Goal: Transaction & Acquisition: Purchase product/service

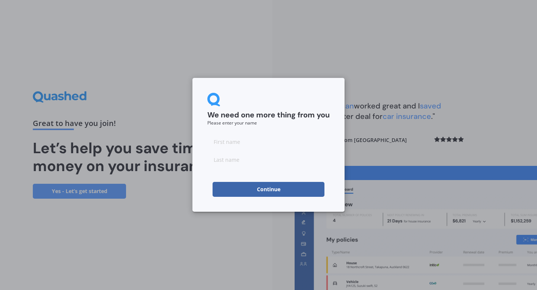
click at [276, 140] on input at bounding box center [268, 141] width 122 height 15
type input "[PERSON_NAME]"
click at [222, 159] on input at bounding box center [268, 159] width 122 height 15
type input "[PERSON_NAME]"
click at [218, 188] on button "Continue" at bounding box center [268, 189] width 112 height 15
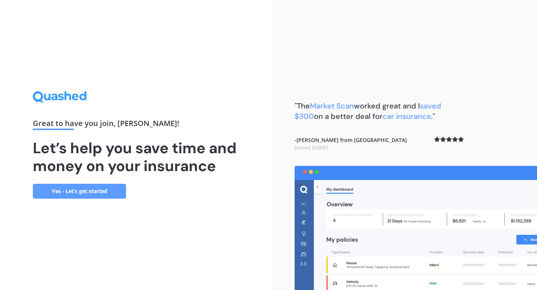
click at [98, 188] on link "Yes - Let’s get started" at bounding box center [79, 191] width 93 height 15
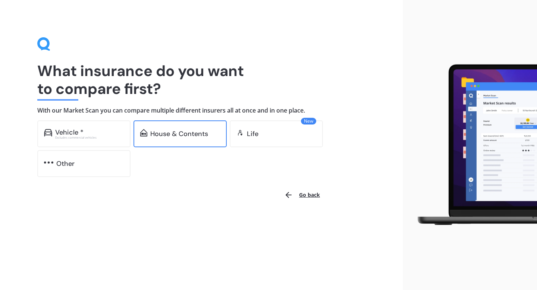
click at [172, 140] on div "House & Contents" at bounding box center [179, 133] width 93 height 27
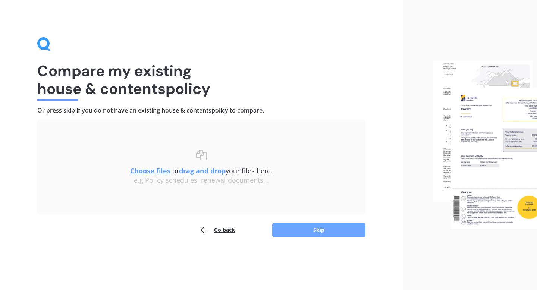
click at [302, 230] on button "Skip" at bounding box center [318, 230] width 93 height 14
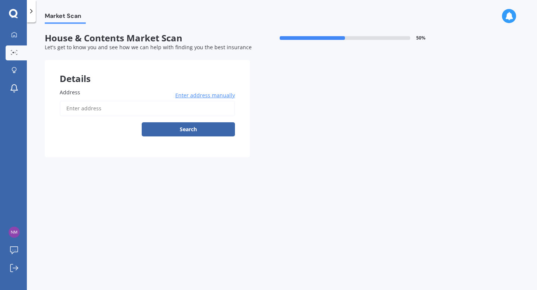
click at [168, 111] on input "Address" at bounding box center [147, 109] width 175 height 16
type input "[STREET_ADDRESS]"
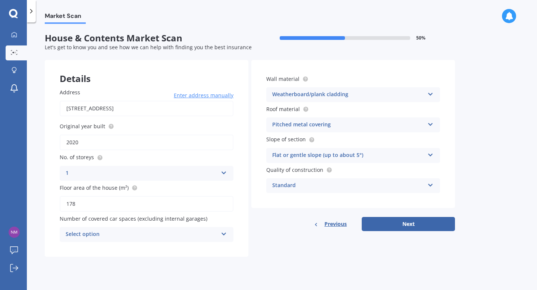
click at [140, 232] on div "Select option" at bounding box center [142, 234] width 152 height 9
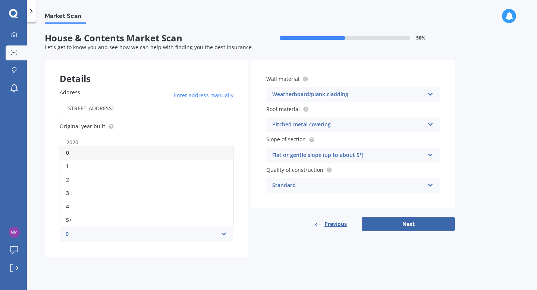
click at [141, 233] on div "0" at bounding box center [142, 234] width 152 height 9
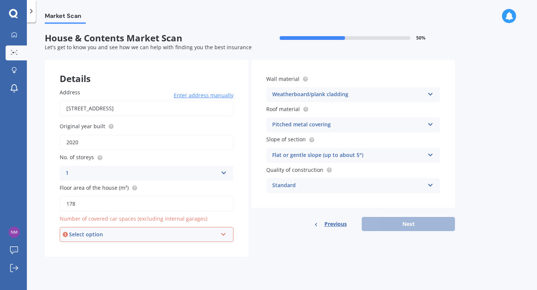
click at [141, 233] on div "Select option" at bounding box center [143, 234] width 148 height 8
click at [124, 154] on div "0" at bounding box center [146, 153] width 172 height 13
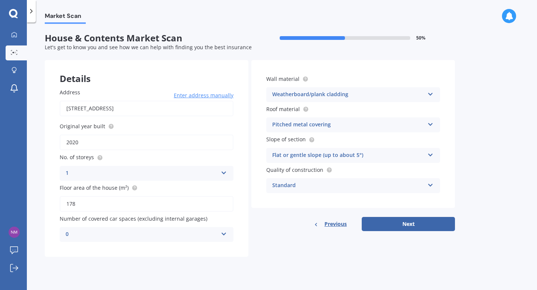
click at [431, 185] on icon at bounding box center [430, 183] width 6 height 5
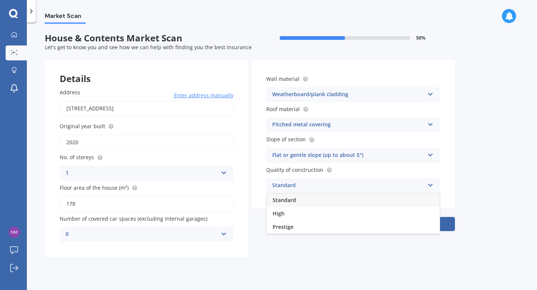
click at [431, 185] on icon at bounding box center [430, 183] width 6 height 5
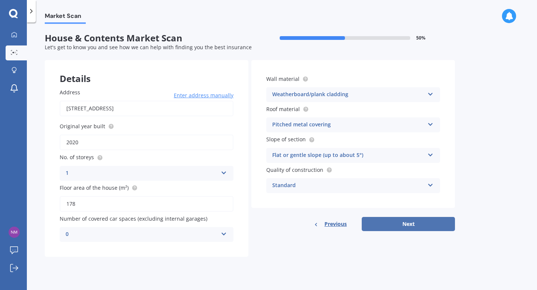
click at [411, 223] on button "Next" at bounding box center [408, 224] width 93 height 14
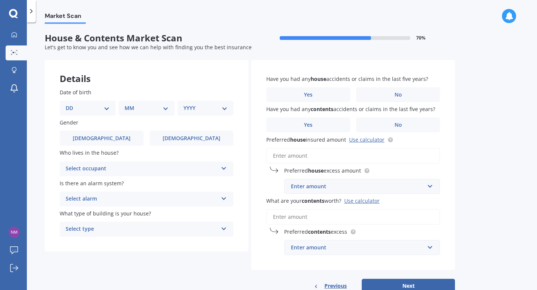
click at [72, 105] on select "DD 01 02 03 04 05 06 07 08 09 10 11 12 13 14 15 16 17 18 19 20 21 22 23 24 25 2…" at bounding box center [88, 108] width 44 height 8
select select "19"
click at [72, 104] on select "DD 01 02 03 04 05 06 07 08 09 10 11 12 13 14 15 16 17 18 19 20 21 22 23 24 25 2…" at bounding box center [88, 108] width 44 height 8
click at [136, 108] on select "MM 01 02 03 04 05 06 07 08 09 10 11 12" at bounding box center [147, 108] width 41 height 8
select select "04"
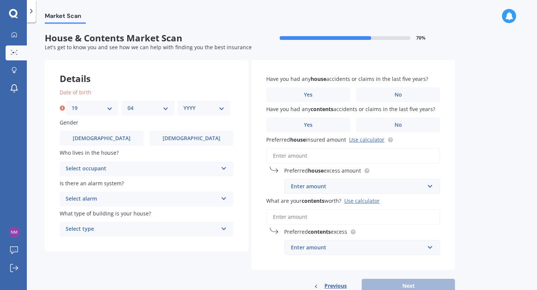
click at [127, 104] on select "MM 01 02 03 04 05 06 07 08 09 10 11 12" at bounding box center [147, 108] width 41 height 8
click at [198, 109] on select "YYYY 2009 2008 2007 2006 2005 2004 2003 2002 2001 2000 1999 1998 1997 1996 1995…" at bounding box center [203, 108] width 41 height 8
select select "1999"
click at [183, 104] on select "YYYY 2009 2008 2007 2006 2005 2004 2003 2002 2001 2000 1999 1998 1997 1996 1995…" at bounding box center [203, 108] width 41 height 8
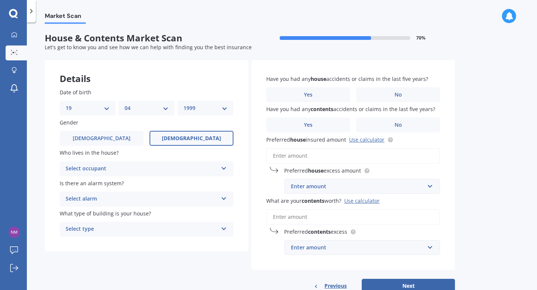
click at [186, 142] on label "[DEMOGRAPHIC_DATA]" at bounding box center [191, 138] width 84 height 15
click at [0, 0] on input "[DEMOGRAPHIC_DATA]" at bounding box center [0, 0] width 0 height 0
click at [152, 171] on div "Select occupant" at bounding box center [142, 168] width 152 height 9
click at [139, 183] on div "Owner" at bounding box center [146, 183] width 173 height 13
click at [130, 198] on div "Select alarm" at bounding box center [142, 199] width 152 height 9
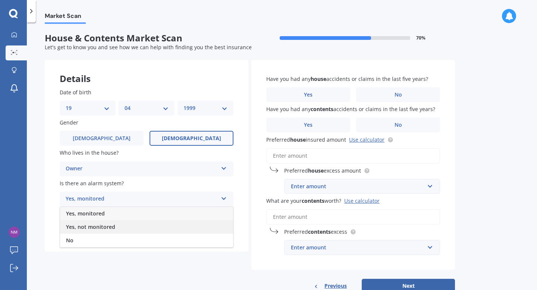
click at [109, 230] on span "Yes, not monitored" at bounding box center [90, 226] width 49 height 7
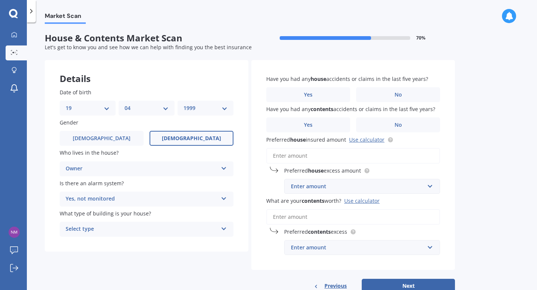
click at [109, 230] on div "Select type" at bounding box center [142, 229] width 152 height 9
click at [102, 243] on div "Freestanding" at bounding box center [146, 243] width 173 height 13
click at [402, 97] on span "No" at bounding box center [397, 95] width 7 height 6
click at [0, 0] on input "No" at bounding box center [0, 0] width 0 height 0
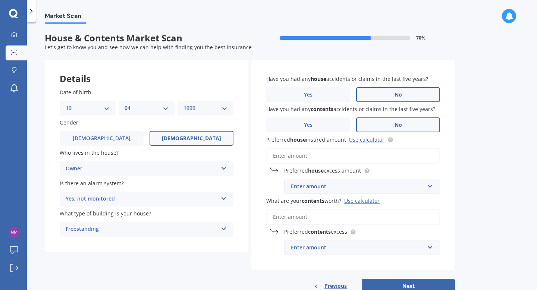
click at [395, 125] on span "No" at bounding box center [397, 125] width 7 height 6
click at [0, 0] on input "No" at bounding box center [0, 0] width 0 height 0
click at [353, 156] on input "Preferred house insured amount Use calculator" at bounding box center [353, 156] width 174 height 16
click at [363, 145] on div "Preferred house insured amount Use calculator" at bounding box center [353, 149] width 174 height 28
click at [364, 143] on link "Use calculator" at bounding box center [366, 139] width 35 height 7
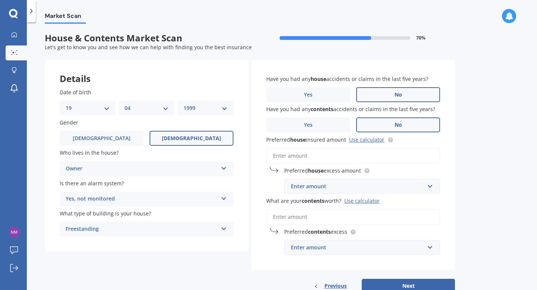
click at [306, 186] on div "Enter amount" at bounding box center [357, 186] width 133 height 8
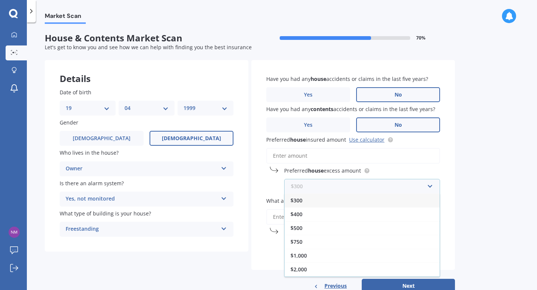
paste input "$653,568"
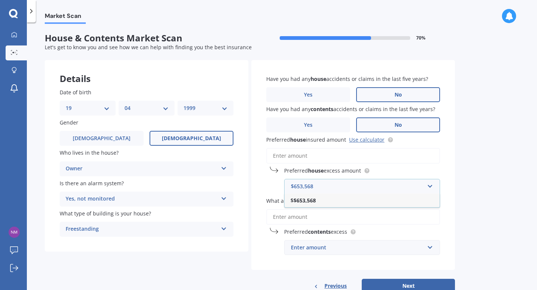
type input "$653,568"
click at [304, 202] on b "$653,568" at bounding box center [304, 200] width 22 height 7
click at [306, 214] on input "What are your contents worth? Use calculator" at bounding box center [353, 217] width 174 height 16
drag, startPoint x: 321, startPoint y: 187, endPoint x: 283, endPoint y: 187, distance: 38.8
click at [283, 187] on div "Preferred house excess amount $653,568 $653,568 $300 $400 $500 $750 $1,000 $2,0…" at bounding box center [353, 180] width 174 height 27
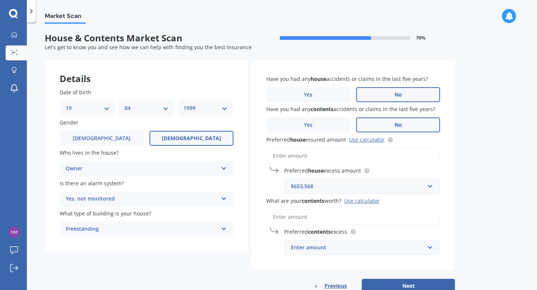
click at [296, 155] on input "Preferred house insured amount Use calculator" at bounding box center [353, 156] width 174 height 16
paste input "$653,568"
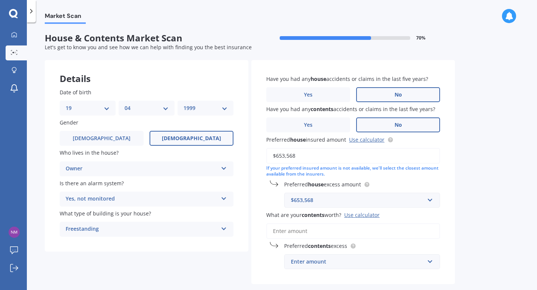
type input "$653,568"
click at [345, 197] on div "$653,568" at bounding box center [357, 200] width 133 height 8
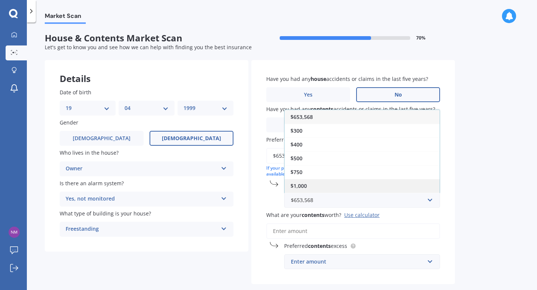
click at [377, 184] on div "$1,000" at bounding box center [361, 186] width 155 height 14
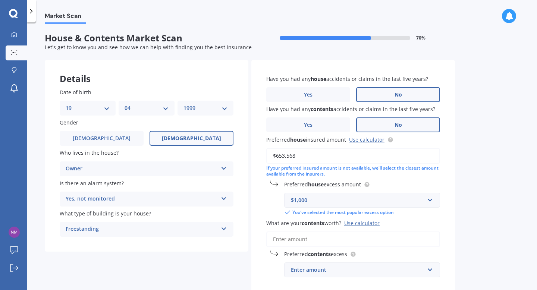
click at [365, 224] on div "Use calculator" at bounding box center [361, 223] width 35 height 7
click at [365, 232] on input "What are your contents worth? Use calculator" at bounding box center [353, 240] width 174 height 16
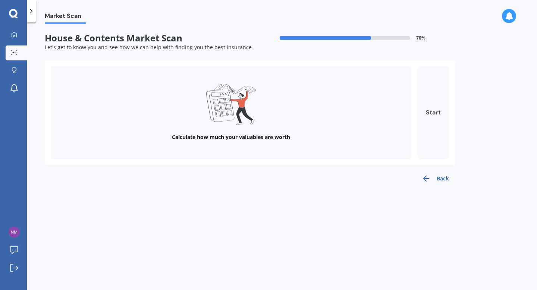
click at [436, 137] on button "Start" at bounding box center [433, 112] width 32 height 93
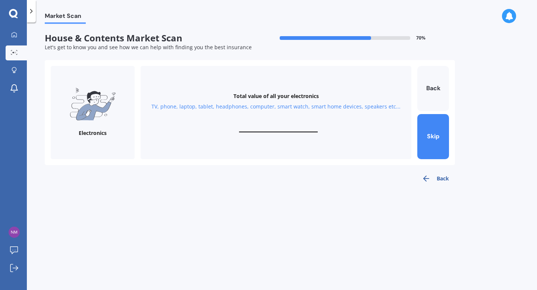
click at [275, 122] on div "Total value of all your electronics TV, phone, laptop, tablet, headphones, comp…" at bounding box center [276, 112] width 271 height 93
click at [274, 128] on input "text" at bounding box center [278, 128] width 79 height 7
type input "$5,000"
click at [429, 133] on button "Next" at bounding box center [433, 136] width 32 height 45
click at [289, 129] on input "text" at bounding box center [278, 128] width 79 height 7
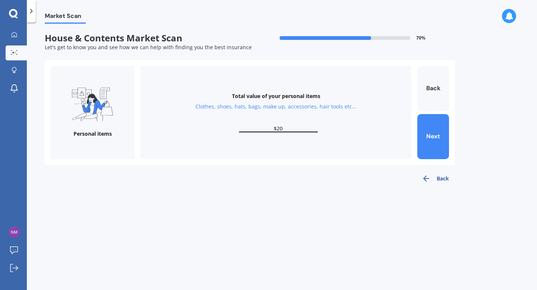
type input "$2"
type input "$1,500"
click at [440, 145] on button "Next" at bounding box center [433, 136] width 32 height 45
click at [267, 129] on input "text" at bounding box center [278, 128] width 79 height 7
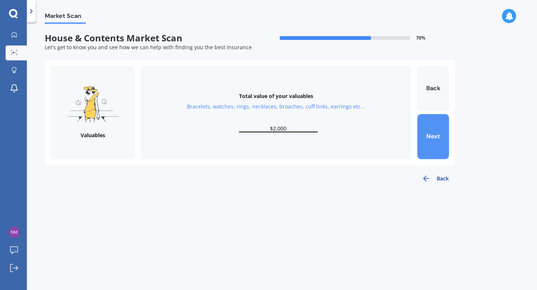
type input "$2,000"
click at [424, 141] on button "Next" at bounding box center [433, 136] width 32 height 45
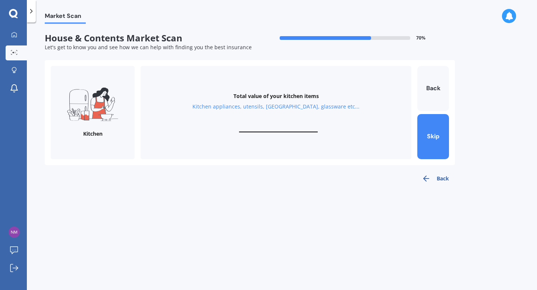
click at [296, 130] on input "text" at bounding box center [278, 128] width 79 height 7
type input "$1,000"
click at [426, 132] on button "Next" at bounding box center [433, 136] width 32 height 45
click at [273, 127] on input "text" at bounding box center [278, 128] width 79 height 7
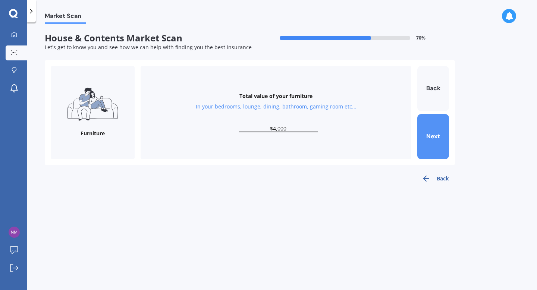
type input "$4,000"
click at [436, 143] on button "Next" at bounding box center [433, 136] width 32 height 45
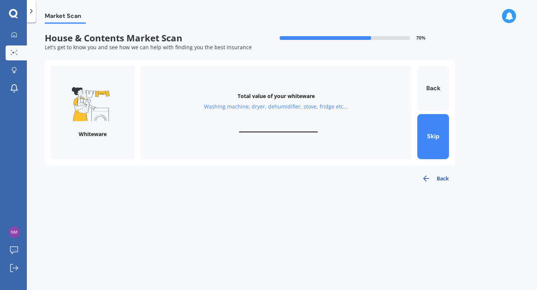
click at [274, 129] on input "text" at bounding box center [278, 128] width 79 height 7
type input "$3"
type input "$5,000"
click at [432, 138] on button "Next" at bounding box center [433, 136] width 32 height 45
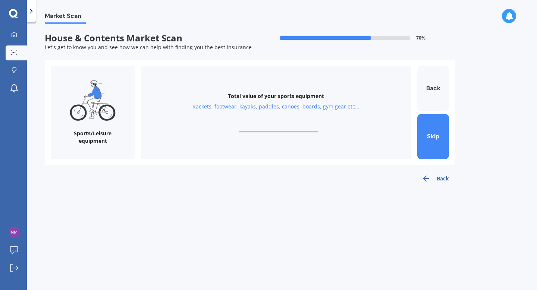
click at [278, 127] on input "text" at bounding box center [278, 128] width 79 height 7
type input "$2,000"
click at [435, 136] on button "Next" at bounding box center [433, 136] width 32 height 45
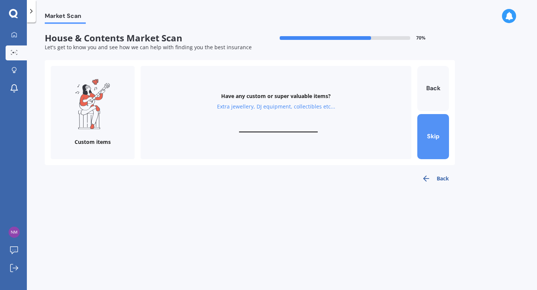
click at [430, 134] on button "Skip" at bounding box center [433, 136] width 32 height 45
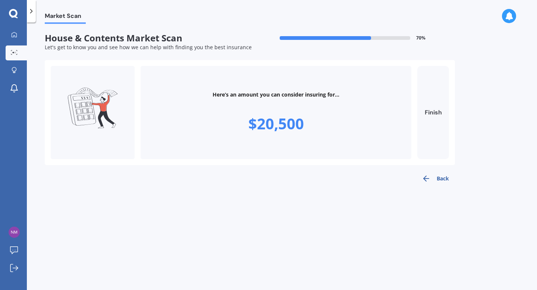
click at [431, 145] on button "Finish" at bounding box center [433, 112] width 32 height 93
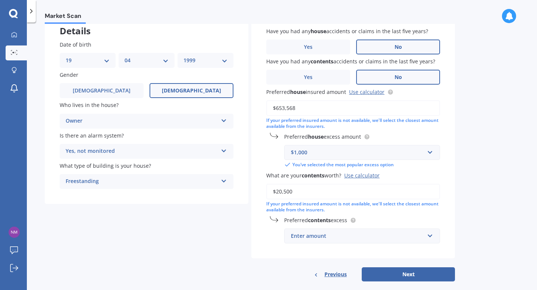
scroll to position [51, 0]
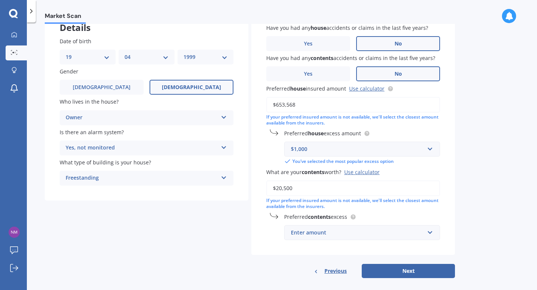
click at [286, 189] on input "$20,500" at bounding box center [353, 188] width 174 height 16
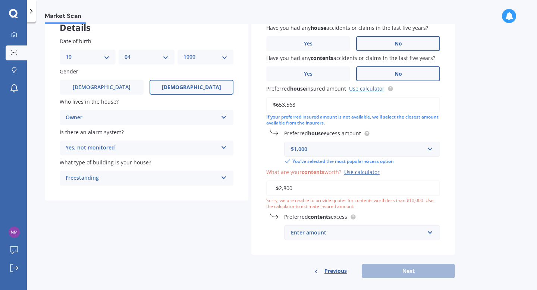
click at [334, 234] on div "Enter amount" at bounding box center [357, 233] width 133 height 8
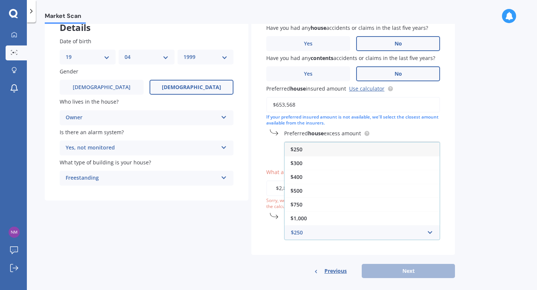
click at [279, 192] on input "$2,800" at bounding box center [353, 188] width 174 height 16
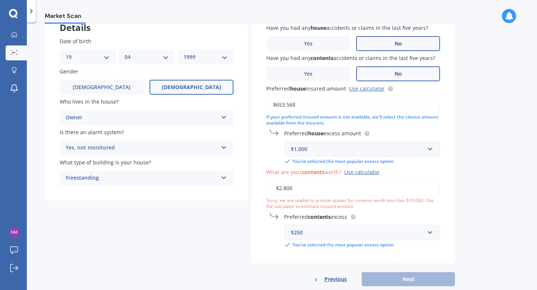
click at [292, 191] on input "$2,800" at bounding box center [353, 188] width 174 height 16
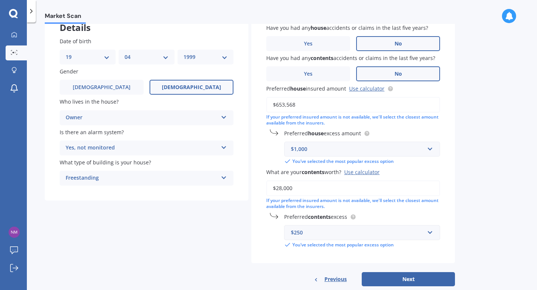
type input "$28,000"
click at [317, 230] on div "$250" at bounding box center [357, 233] width 133 height 8
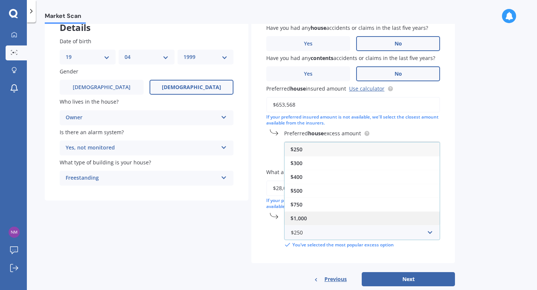
click at [314, 222] on div "$1,000" at bounding box center [361, 218] width 155 height 14
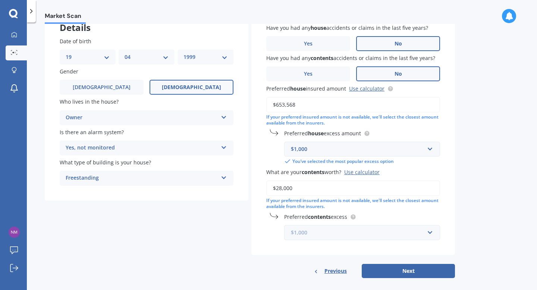
click at [354, 228] on input "text" at bounding box center [359, 233] width 149 height 14
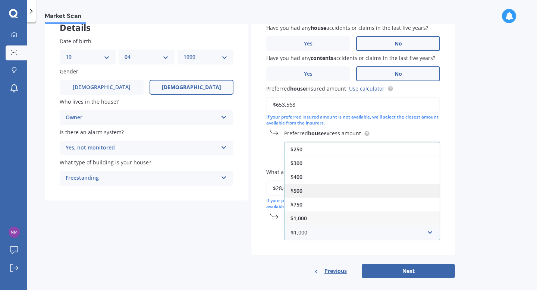
click at [349, 198] on div "$500" at bounding box center [361, 191] width 155 height 14
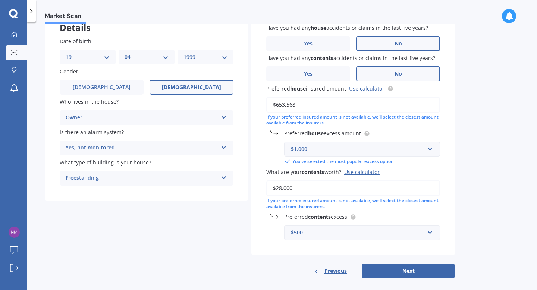
click at [340, 230] on div "$500" at bounding box center [357, 233] width 133 height 8
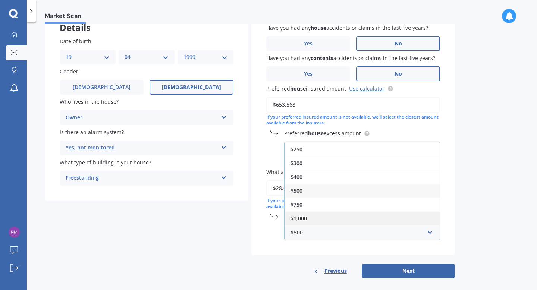
click at [338, 219] on div "$1,000" at bounding box center [361, 218] width 155 height 14
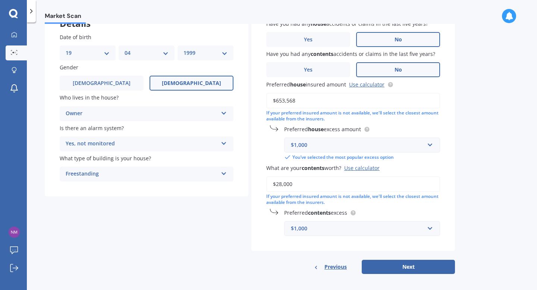
scroll to position [56, 0]
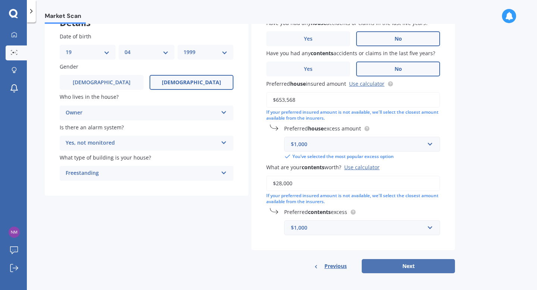
click at [426, 264] on button "Next" at bounding box center [408, 266] width 93 height 14
select select "19"
select select "04"
select select "1999"
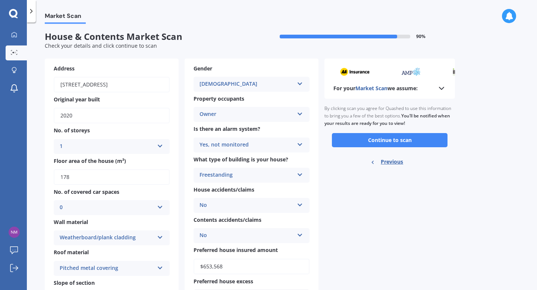
scroll to position [0, 0]
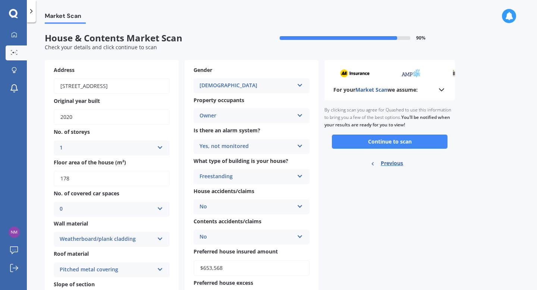
click at [442, 94] on icon at bounding box center [441, 89] width 9 height 9
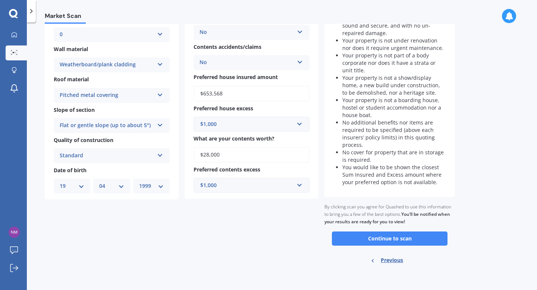
scroll to position [176, 0]
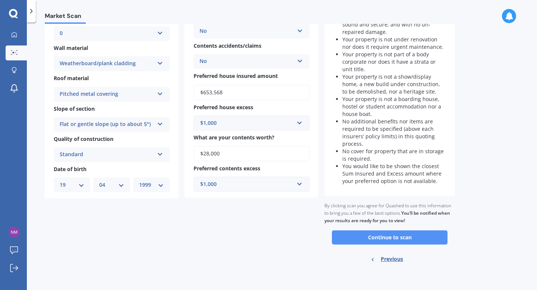
click at [406, 238] on button "Continue to scan" at bounding box center [390, 237] width 116 height 14
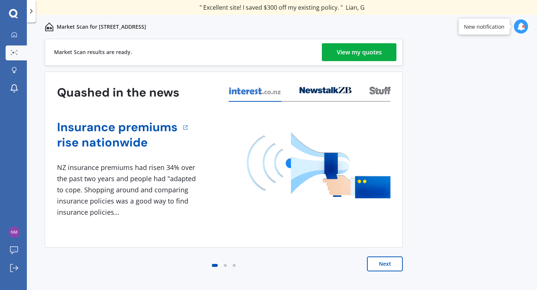
click at [382, 55] on link "View my quotes" at bounding box center [359, 52] width 75 height 18
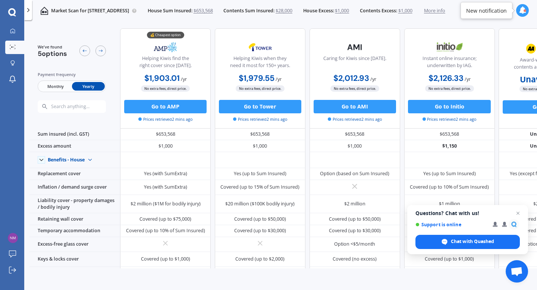
click at [55, 87] on span "Monthly" at bounding box center [55, 86] width 33 height 9
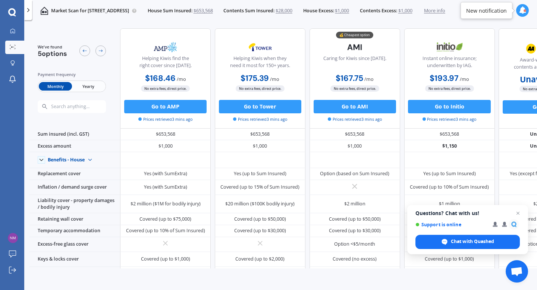
click at [92, 85] on span "Yearly" at bounding box center [88, 86] width 33 height 9
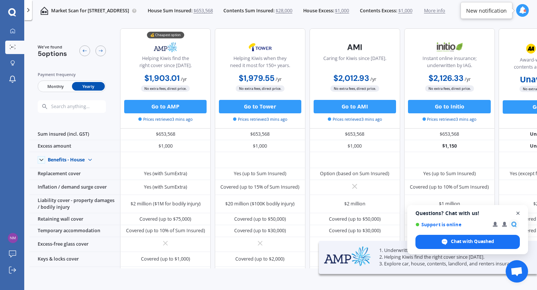
click at [519, 214] on span "Close chat" at bounding box center [517, 213] width 9 height 9
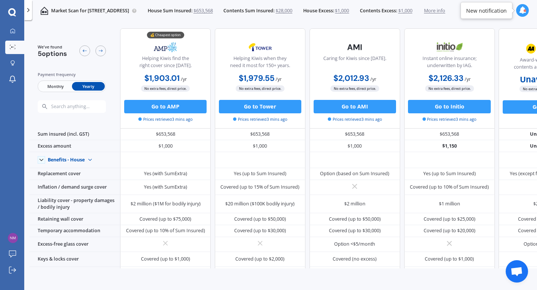
click at [51, 88] on span "Monthly" at bounding box center [55, 86] width 33 height 9
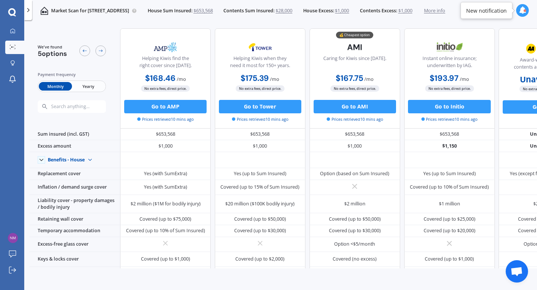
click at [82, 85] on span "Yearly" at bounding box center [88, 86] width 33 height 9
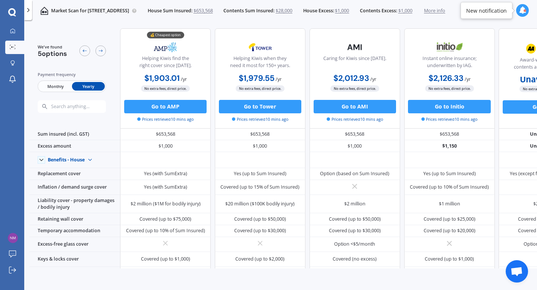
click at [62, 84] on span "Monthly" at bounding box center [55, 86] width 33 height 9
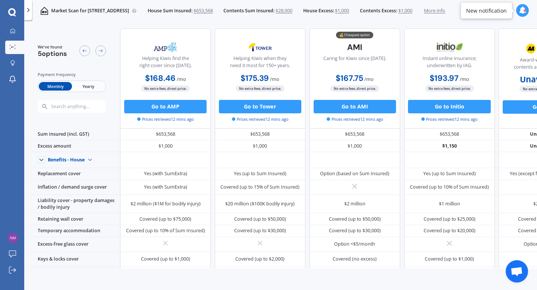
click at [77, 85] on span "Yearly" at bounding box center [88, 86] width 33 height 9
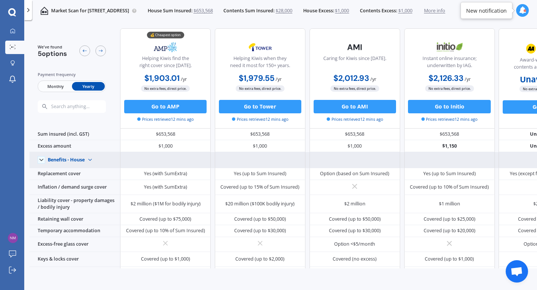
click at [83, 166] on div "Benefits - House Benefits - House Benefits - Contents" at bounding box center [74, 160] width 91 height 16
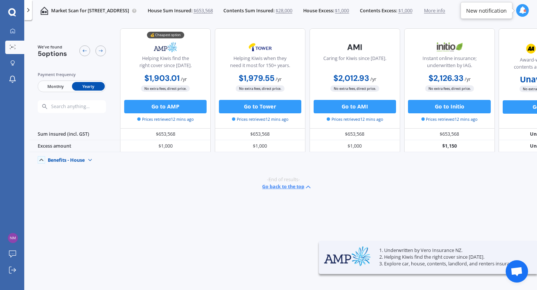
click at [69, 163] on div "Benefits - House Benefits - House Benefits - Contents" at bounding box center [72, 160] width 48 height 11
click at [81, 182] on span "Benefits - Contents" at bounding box center [73, 183] width 41 height 6
click at [38, 159] on icon at bounding box center [41, 160] width 7 height 7
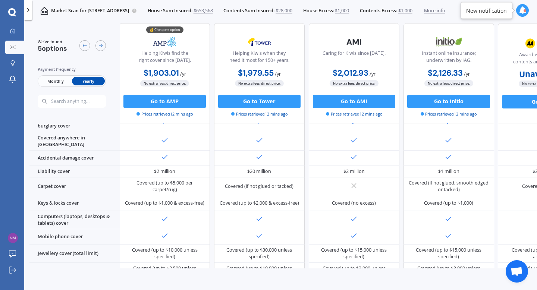
scroll to position [0, 1]
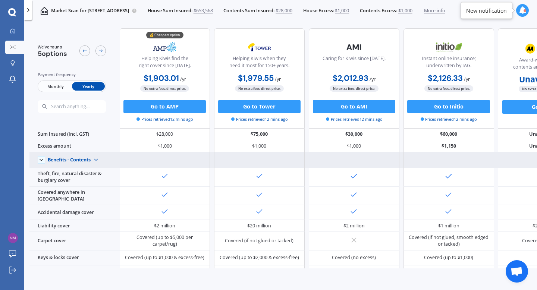
click at [99, 159] on img at bounding box center [96, 160] width 11 height 11
click at [94, 168] on div "Benefits - House" at bounding box center [75, 172] width 54 height 12
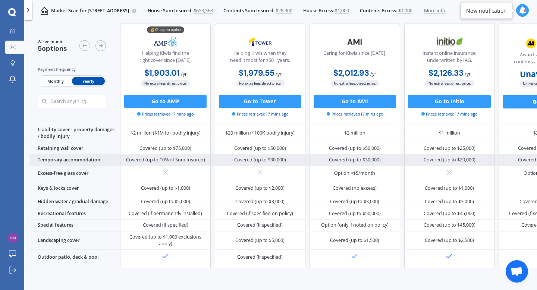
scroll to position [79, 0]
